Goal: Navigation & Orientation: Go to known website

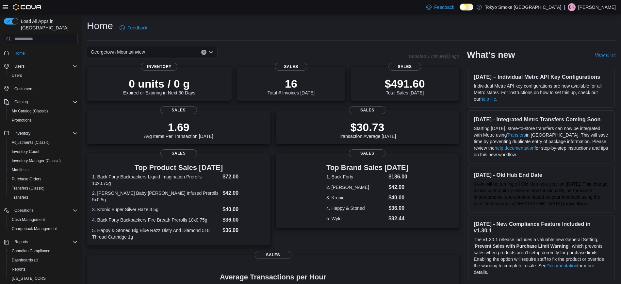
click at [603, 8] on p "Bonnie Kissoon" at bounding box center [597, 7] width 38 height 8
click at [569, 65] on span "Sign Out" at bounding box center [574, 63] width 18 height 7
